Goal: Check status

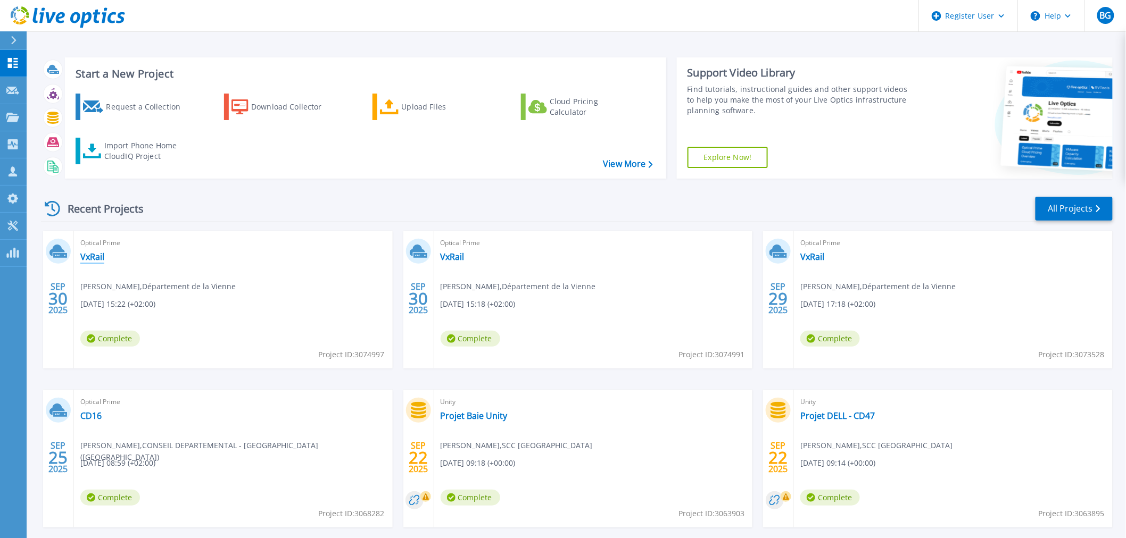
click at [94, 260] on link "VxRail" at bounding box center [92, 257] width 24 height 11
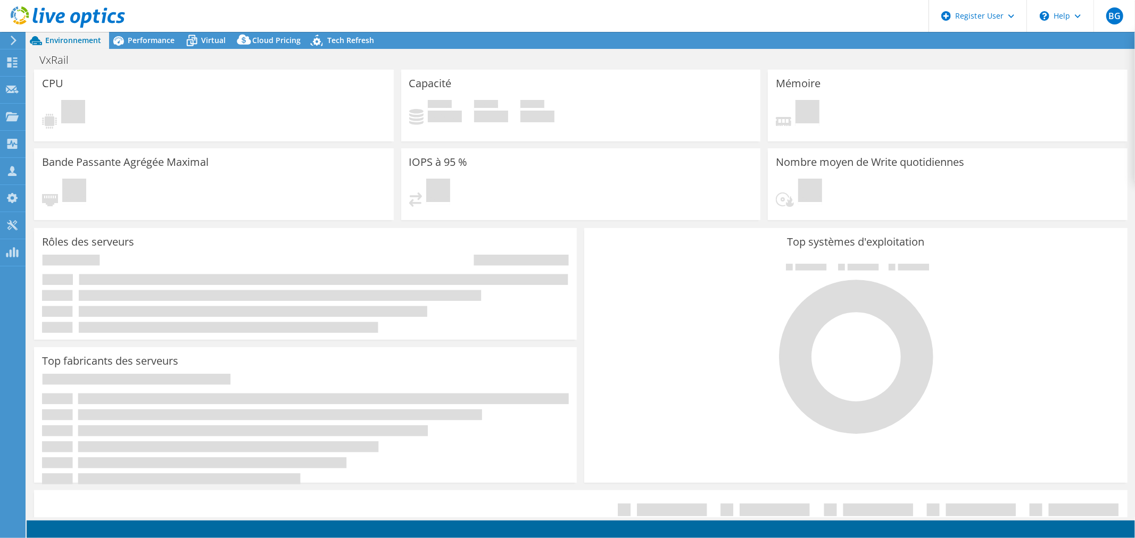
select select "USD"
